Goal: Check status: Check status

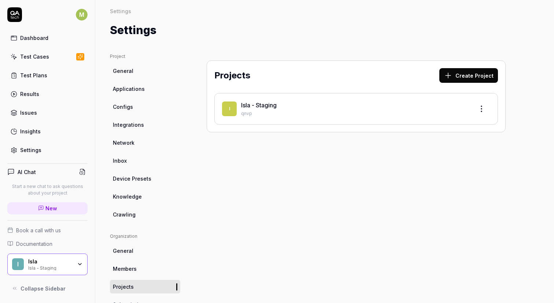
click at [31, 55] on div "Test Cases" at bounding box center [34, 57] width 29 height 8
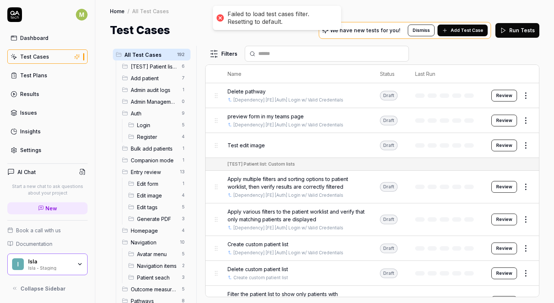
click at [521, 35] on button "Run Tests" at bounding box center [518, 30] width 44 height 15
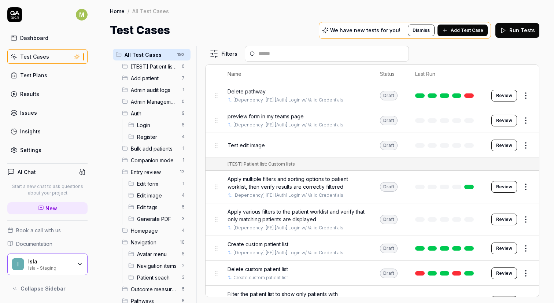
click at [46, 91] on link "Results" at bounding box center [47, 94] width 80 height 14
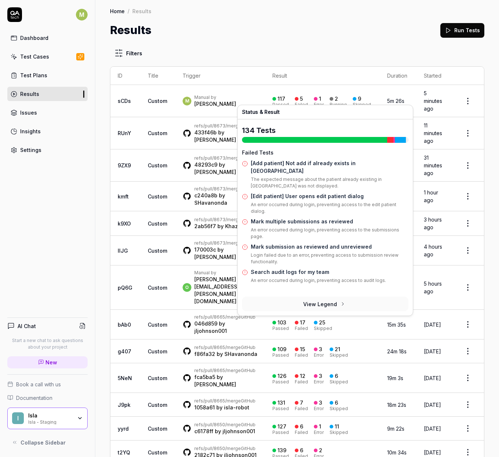
click at [321, 96] on div "1" at bounding box center [317, 99] width 7 height 7
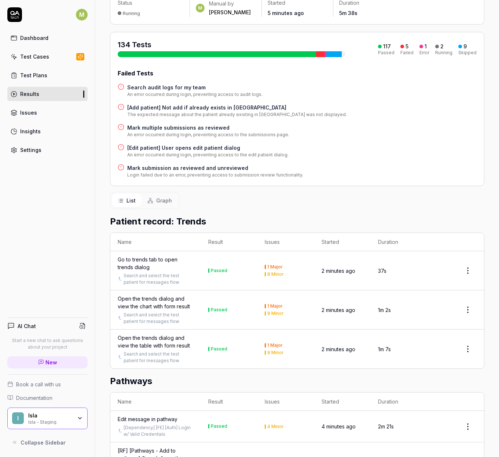
scroll to position [10, 0]
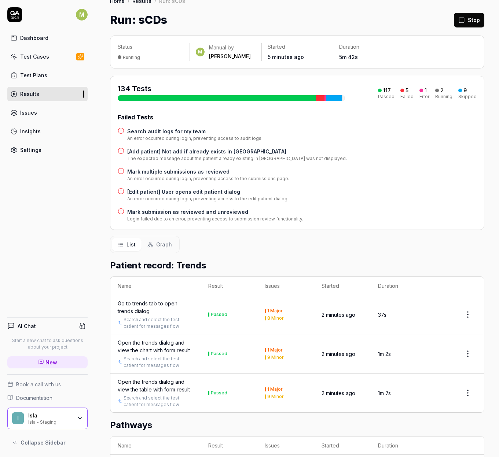
click at [419, 99] on div "Error" at bounding box center [424, 97] width 10 height 4
click at [318, 101] on div at bounding box center [320, 98] width 8 height 6
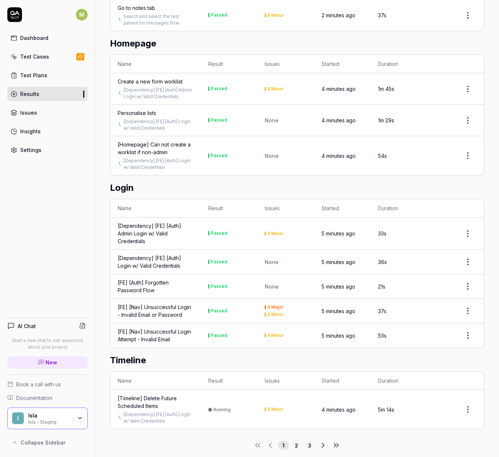
scroll to position [2086, 0]
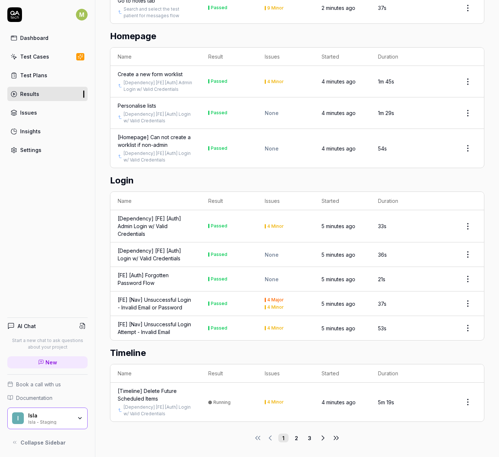
click at [294, 303] on button "2" at bounding box center [296, 438] width 10 height 9
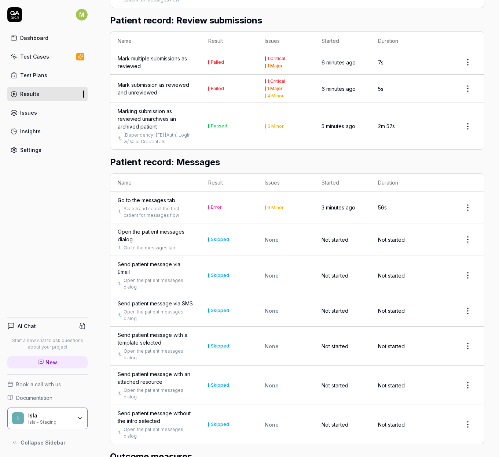
scroll to position [759, 0]
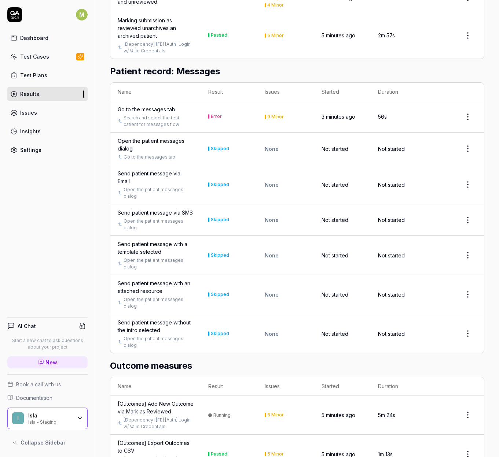
click at [156, 111] on div "Go to the messages tab" at bounding box center [147, 110] width 58 height 8
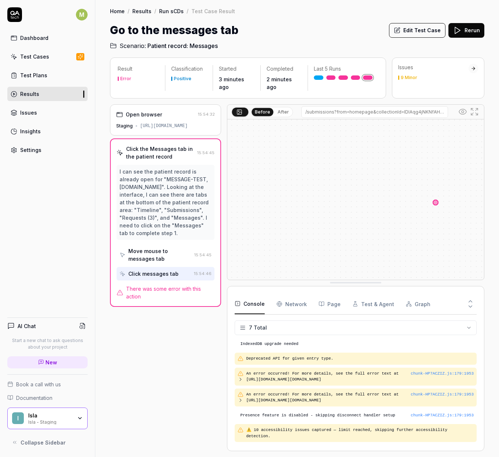
scroll to position [12, 0]
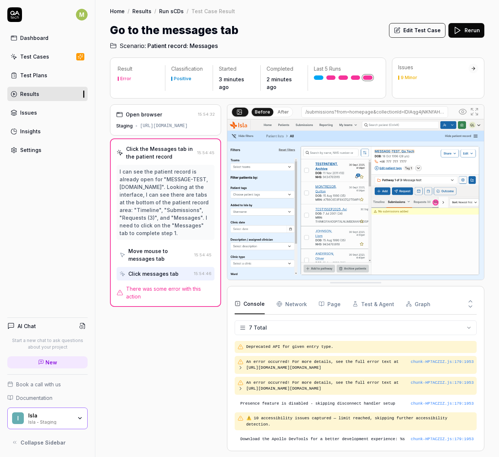
click at [195, 303] on div "Open browser 15:54:32 Staging [URL][DOMAIN_NAME] Click the Messages tab in the …" at bounding box center [165, 277] width 111 height 347
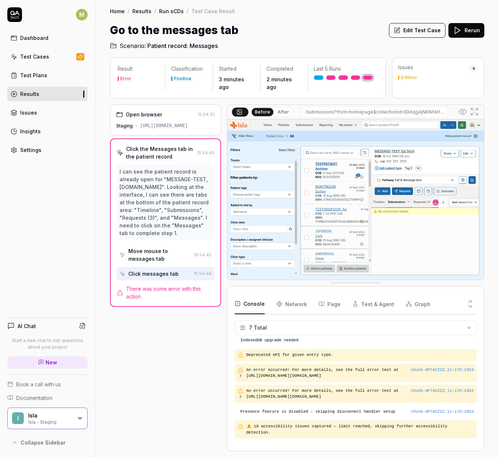
scroll to position [0, 0]
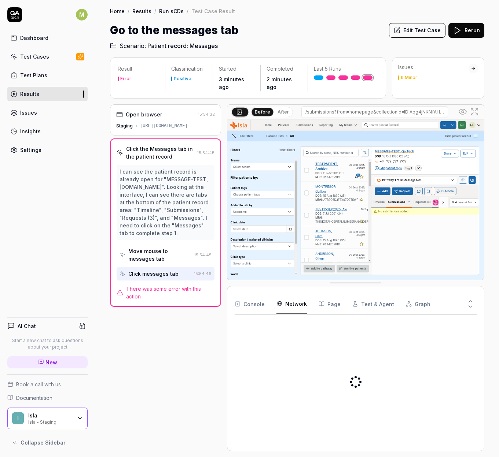
click at [300, 299] on Requests "Network" at bounding box center [291, 304] width 30 height 21
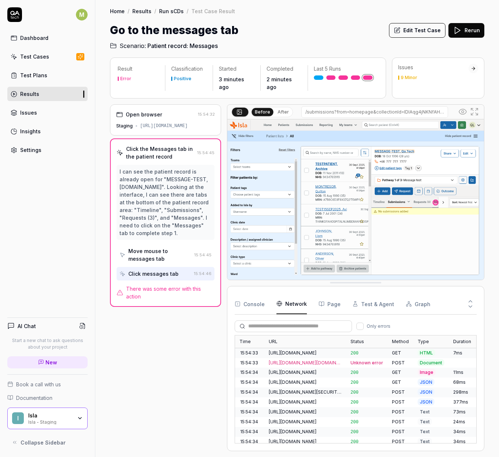
click at [255, 298] on button "Console" at bounding box center [250, 304] width 30 height 21
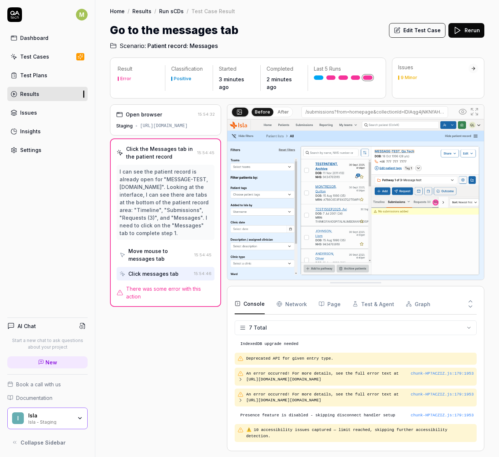
click at [442, 193] on img at bounding box center [355, 199] width 257 height 161
click at [437, 195] on img at bounding box center [355, 199] width 257 height 161
click at [74, 94] on link "Results" at bounding box center [47, 94] width 80 height 14
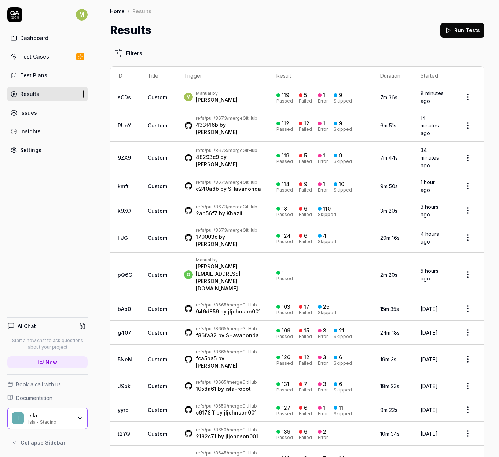
click at [220, 95] on div "Manual by" at bounding box center [217, 94] width 42 height 6
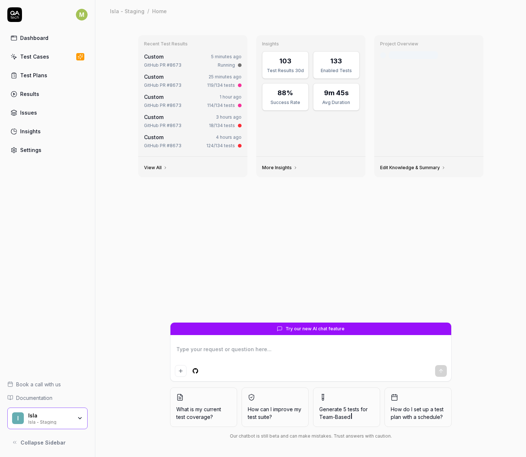
type textarea "*"
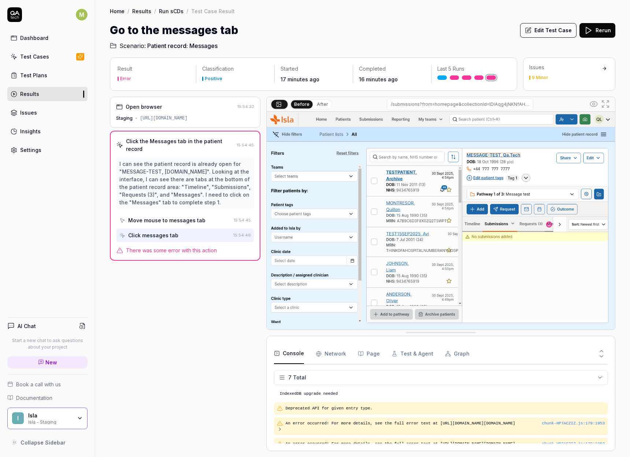
scroll to position [57, 0]
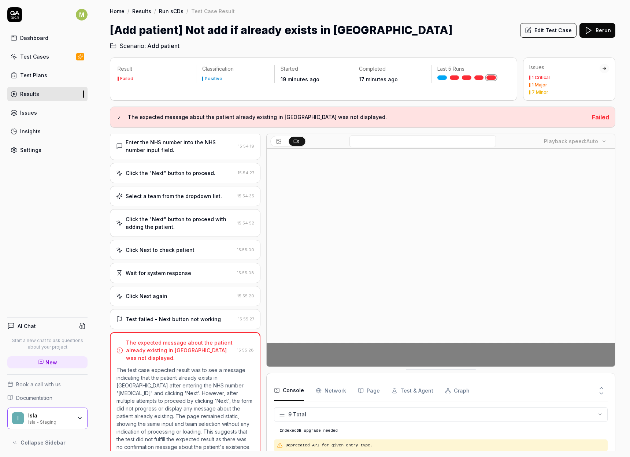
scroll to position [111, 0]
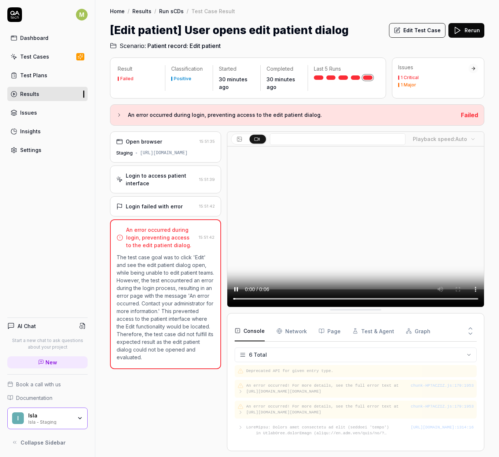
scroll to position [26, 0]
